Goal: Transaction & Acquisition: Purchase product/service

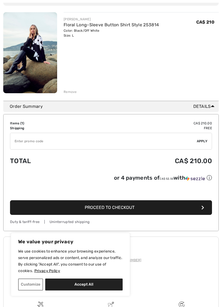
scroll to position [69, 0]
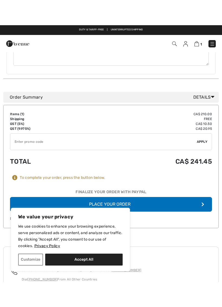
scroll to position [257, 0]
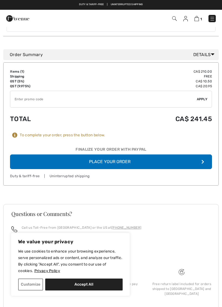
click at [144, 155] on button "Place Your Order" at bounding box center [111, 162] width 202 height 15
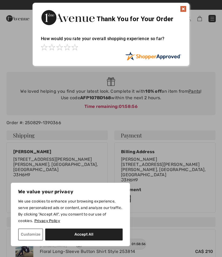
click at [183, 7] on img at bounding box center [183, 9] width 7 height 7
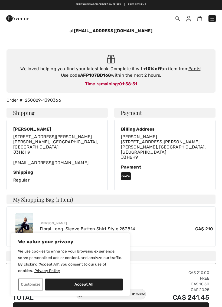
scroll to position [23, 0]
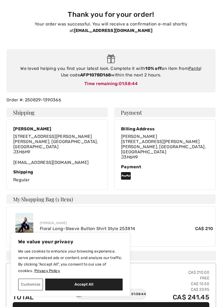
click at [153, 257] on button "Continue Shopping" at bounding box center [111, 309] width 197 height 15
